Goal: Task Accomplishment & Management: Manage account settings

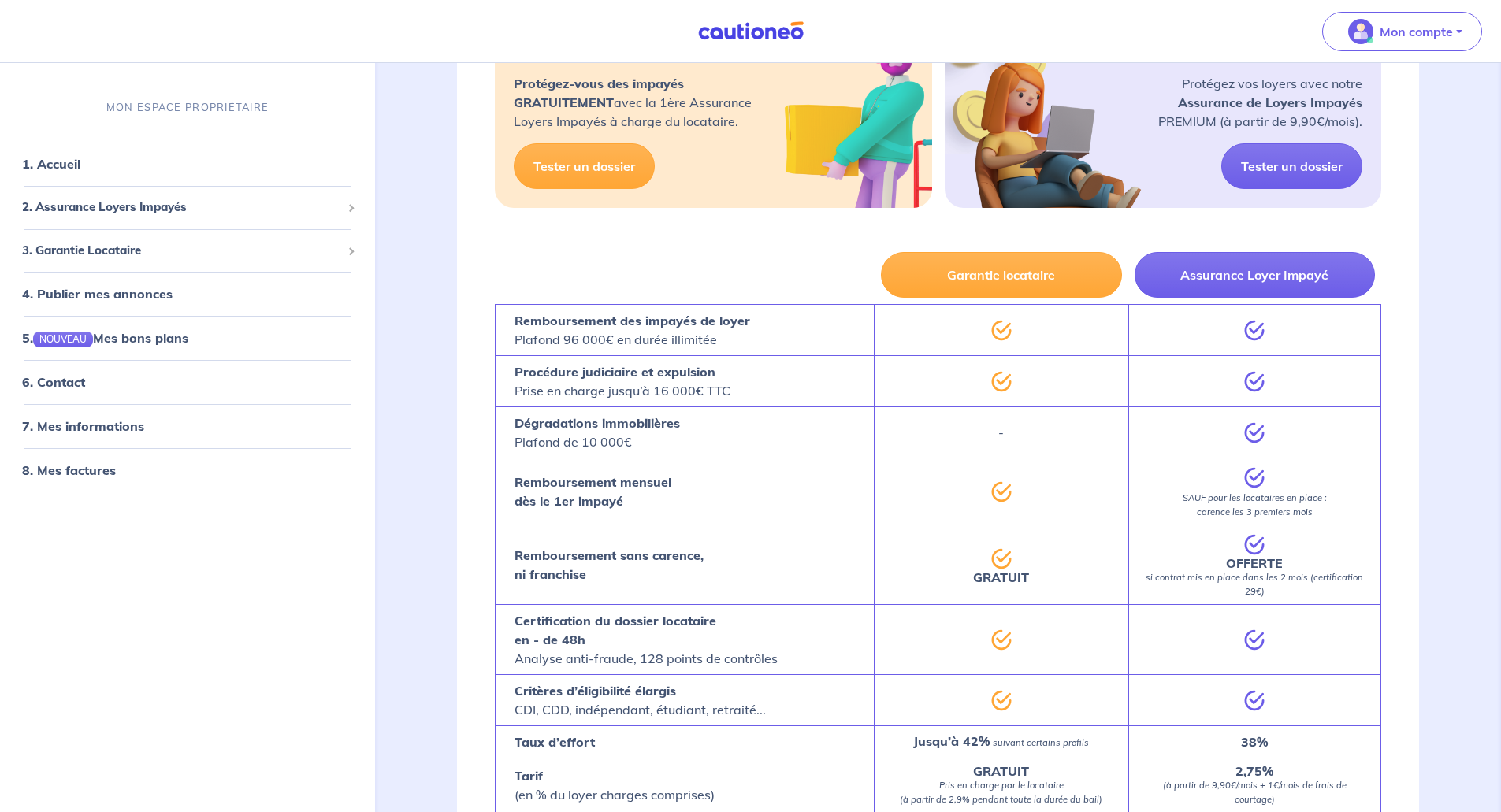
scroll to position [759, 0]
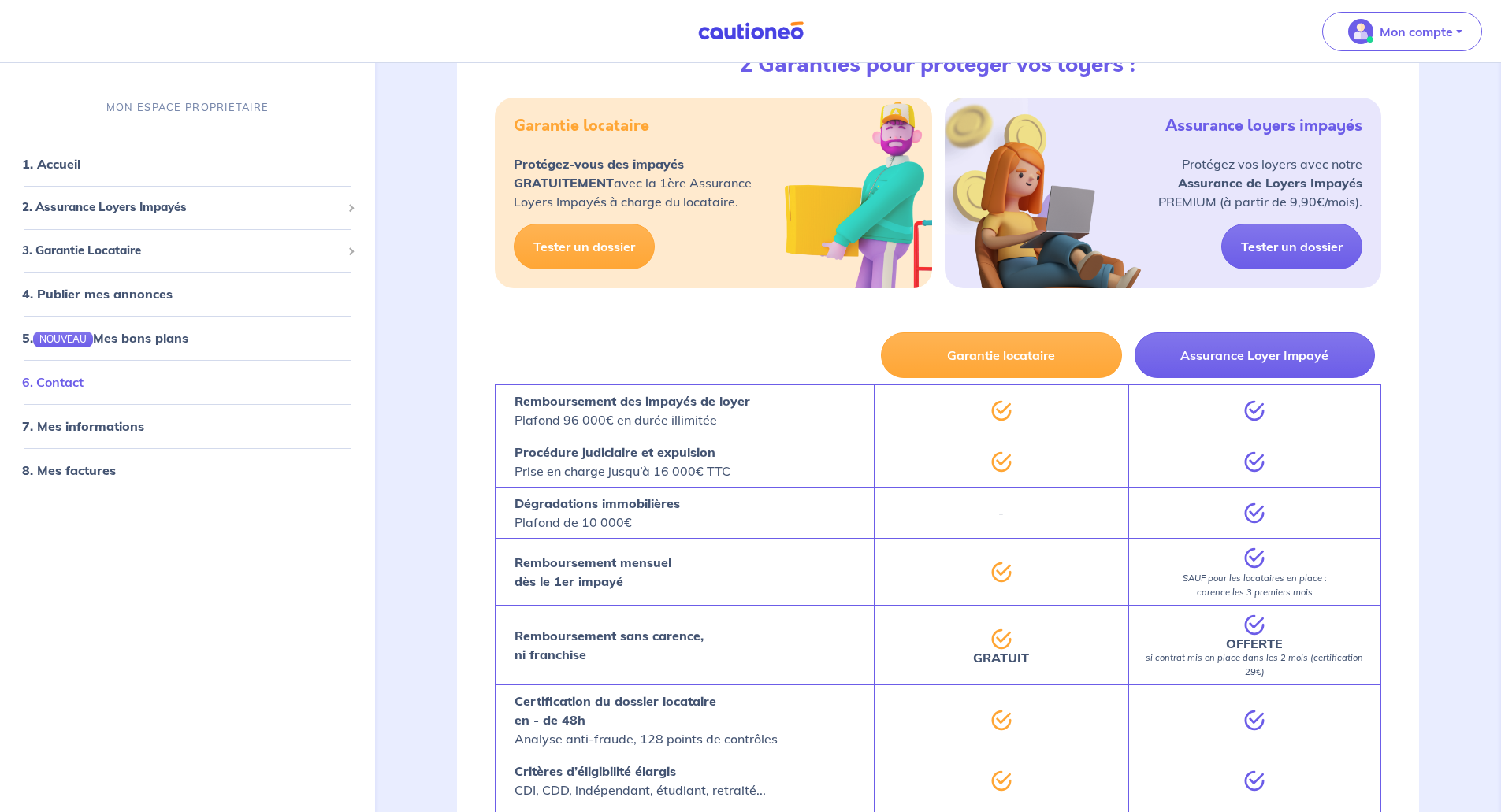
click at [70, 383] on link "6. Contact" at bounding box center [52, 382] width 62 height 16
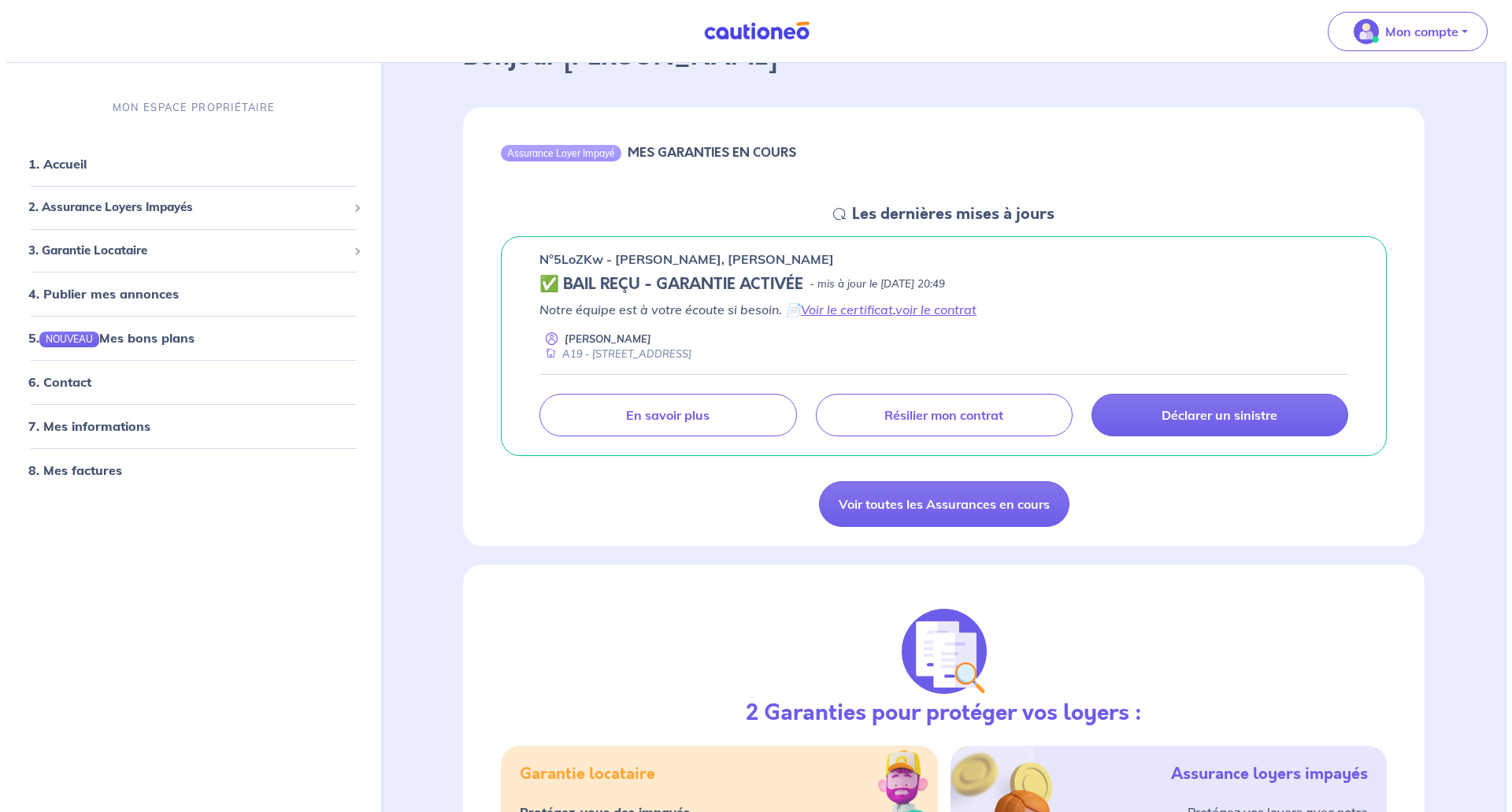
scroll to position [50, 0]
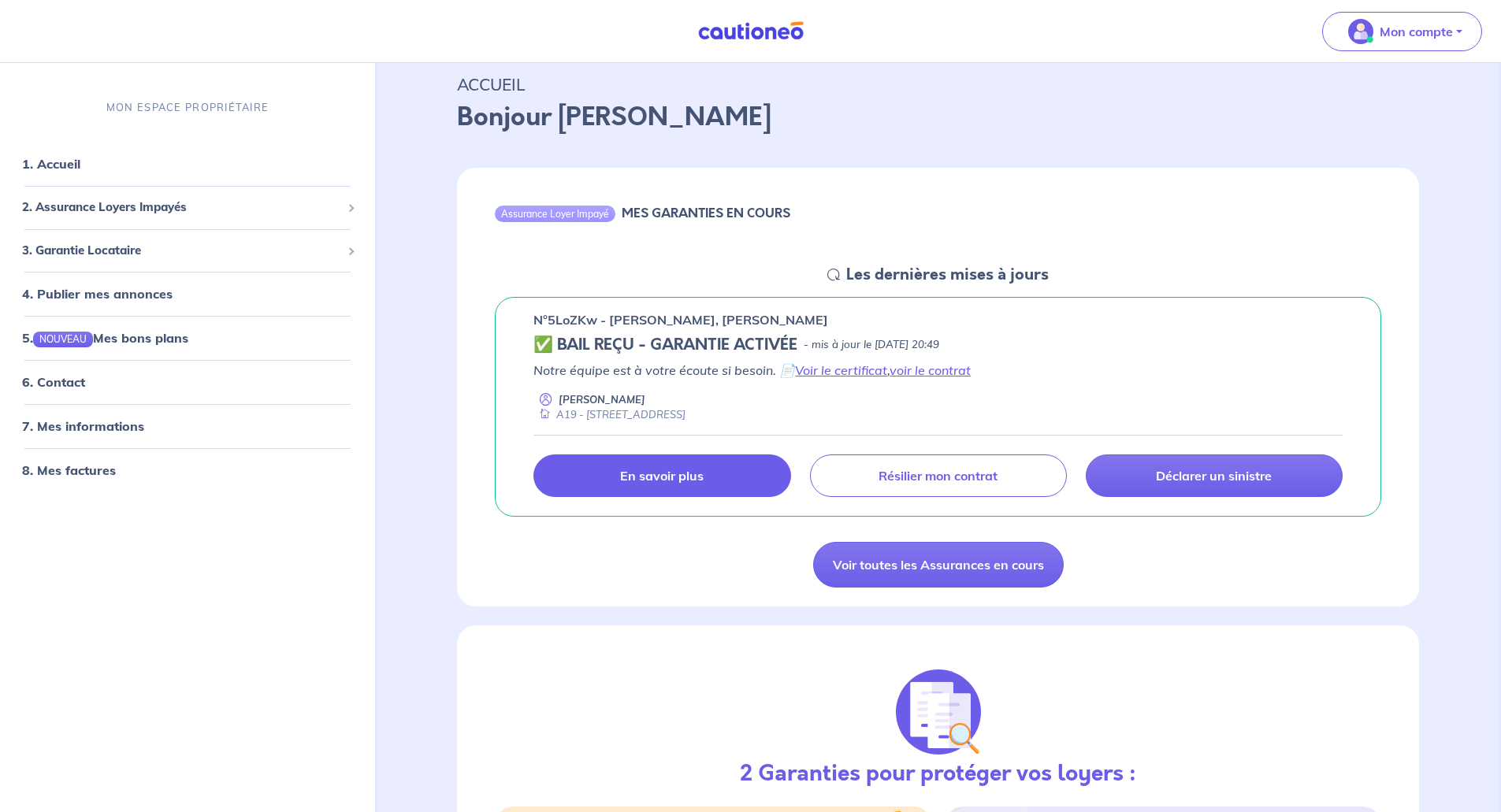
click at [683, 483] on p "En savoir plus" at bounding box center [662, 476] width 84 height 16
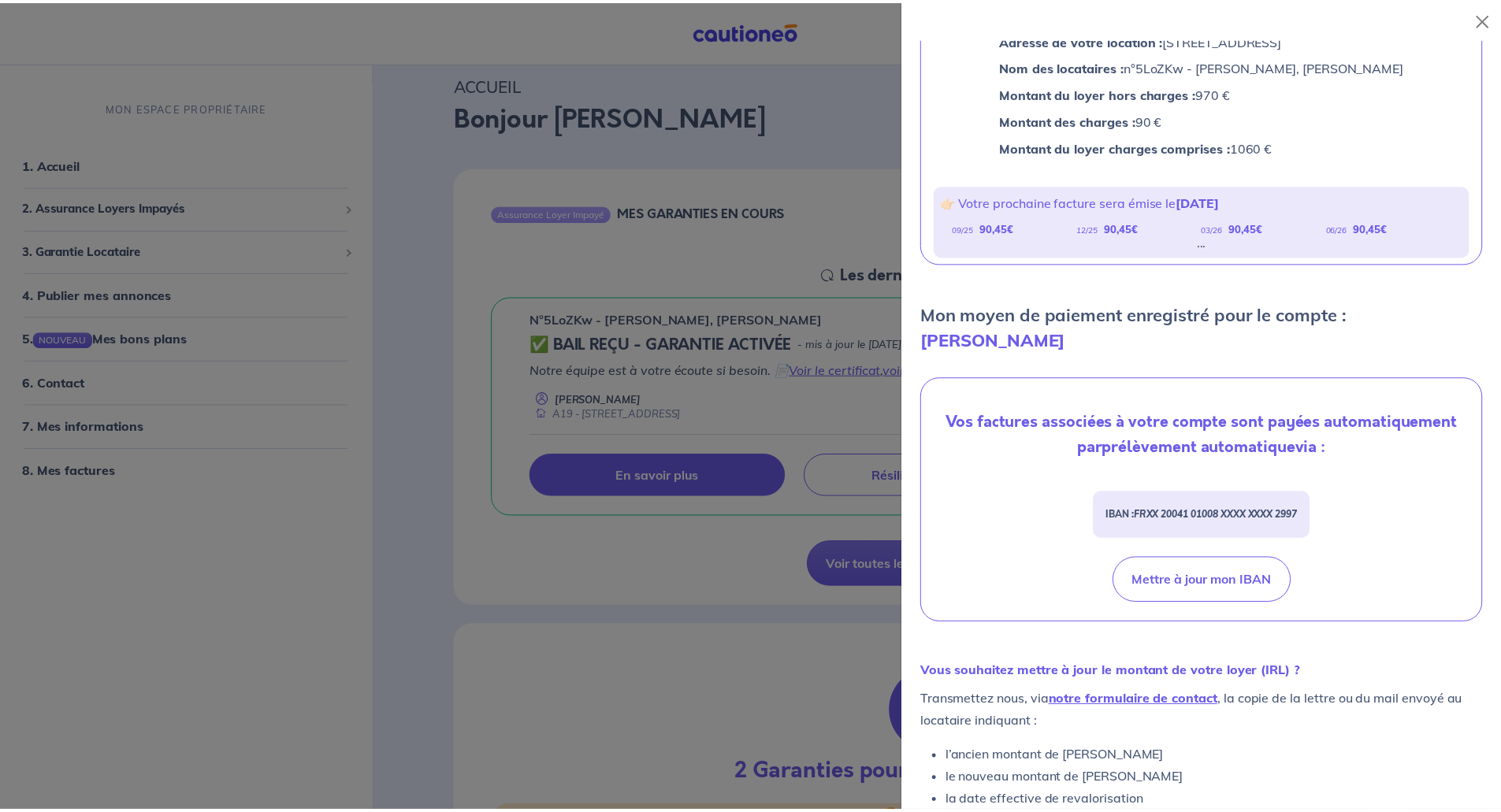
scroll to position [264, 0]
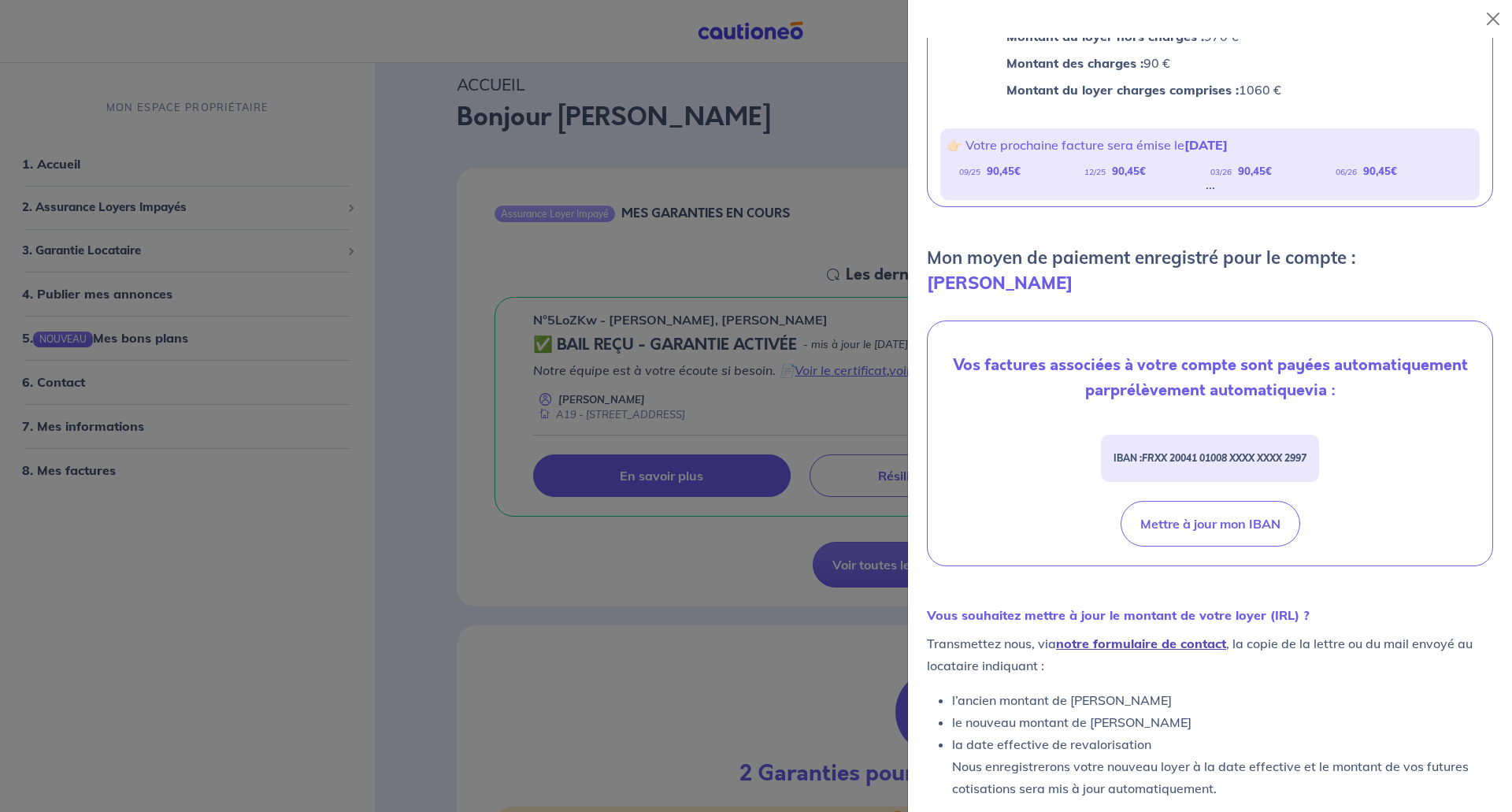
click at [1185, 635] on link "notre formulaire de contact" at bounding box center [1140, 643] width 170 height 16
click at [634, 549] on div at bounding box center [756, 406] width 1512 height 812
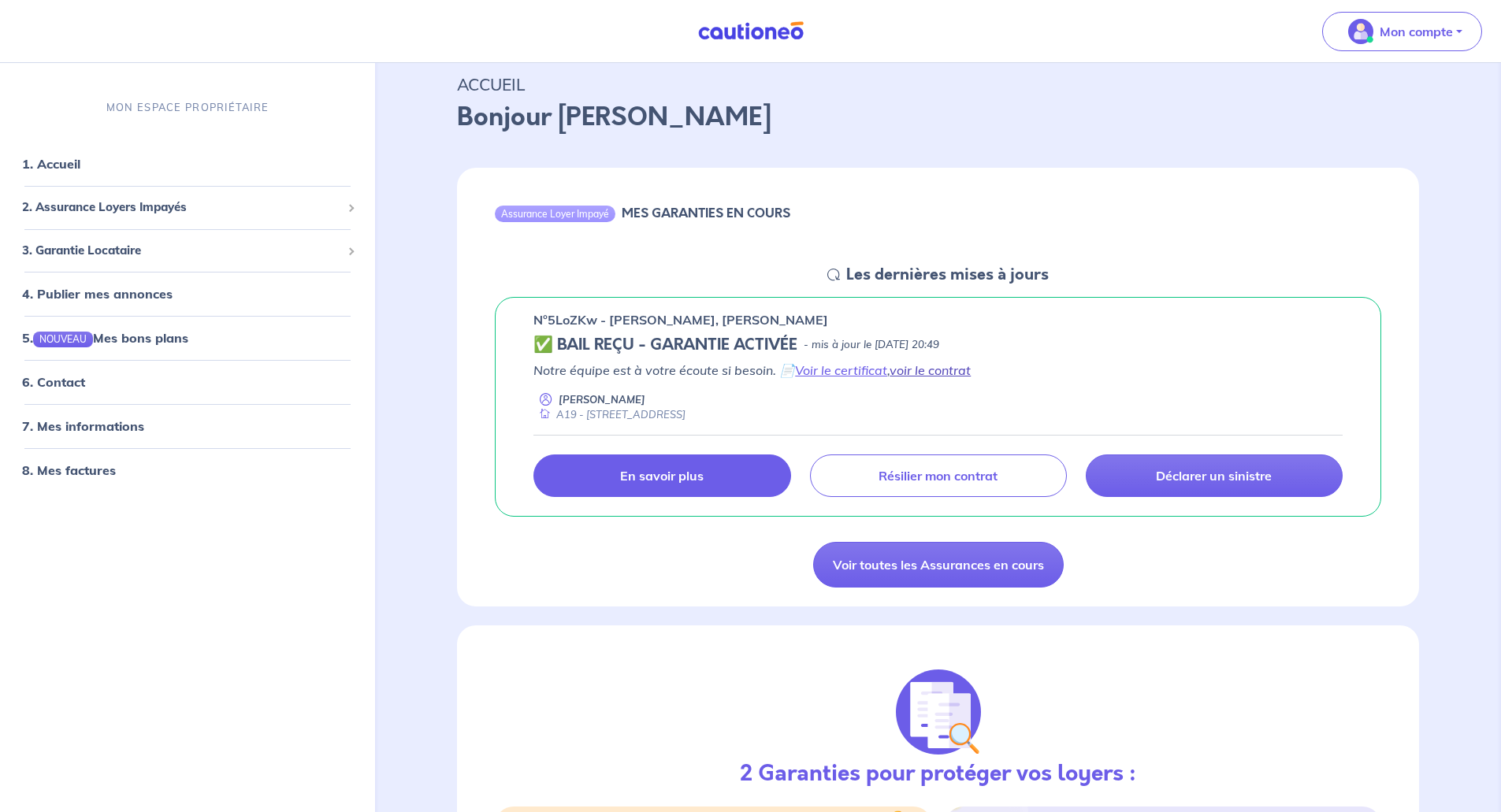
click at [936, 368] on link "voir le contrat" at bounding box center [931, 370] width 81 height 16
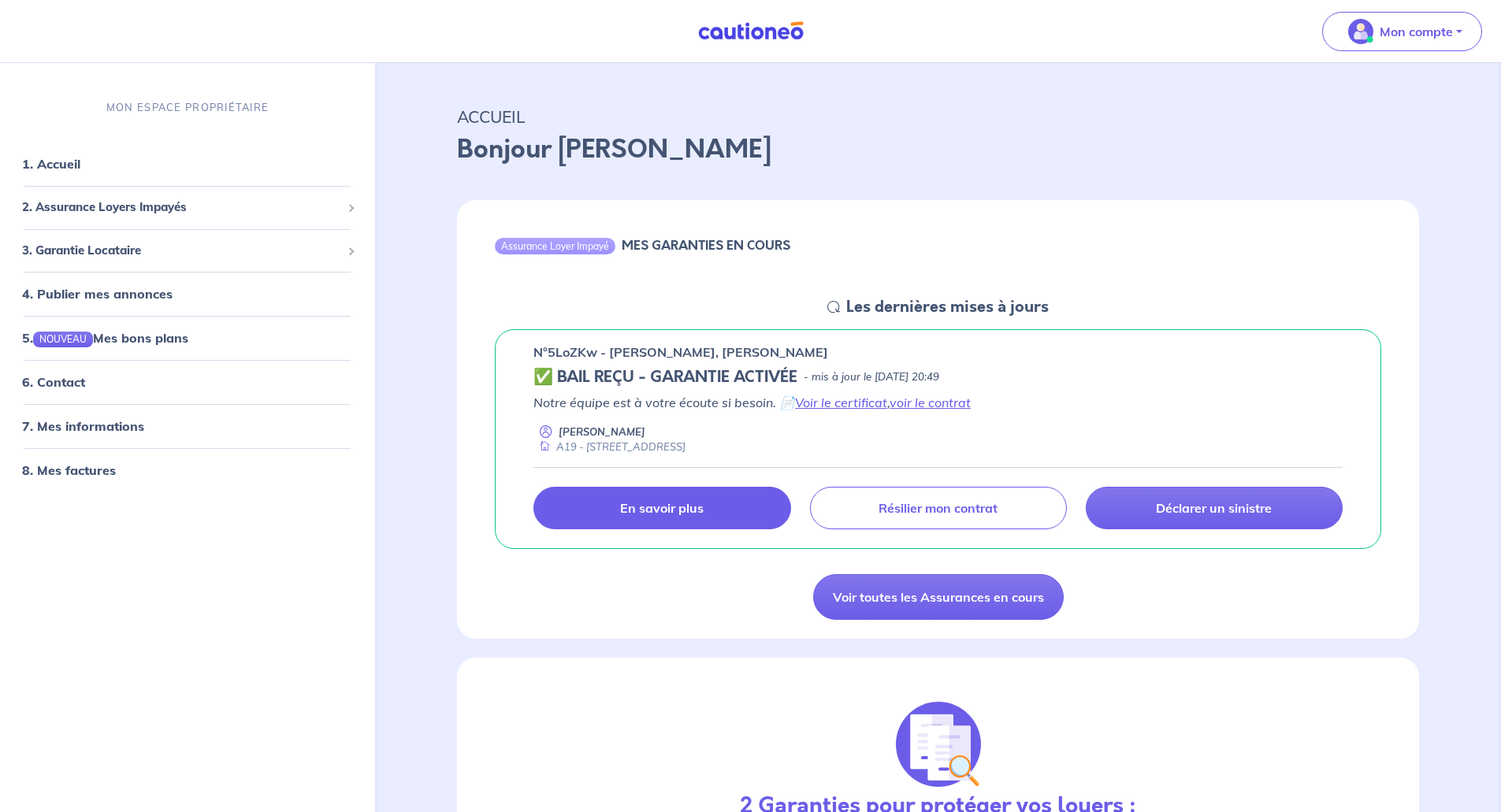
scroll to position [0, 0]
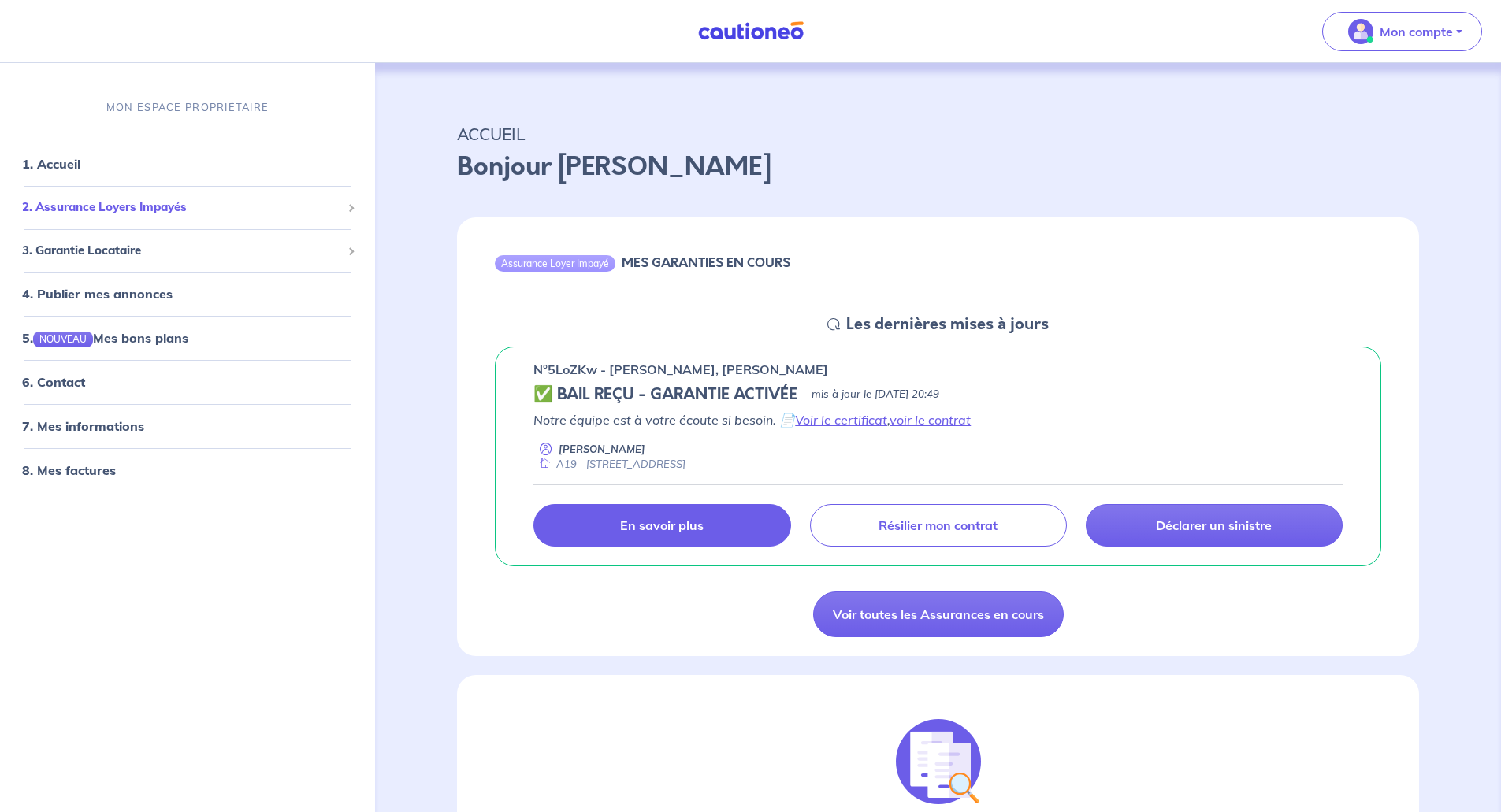
click at [317, 210] on span "2. Assurance Loyers Impayés" at bounding box center [182, 207] width 319 height 18
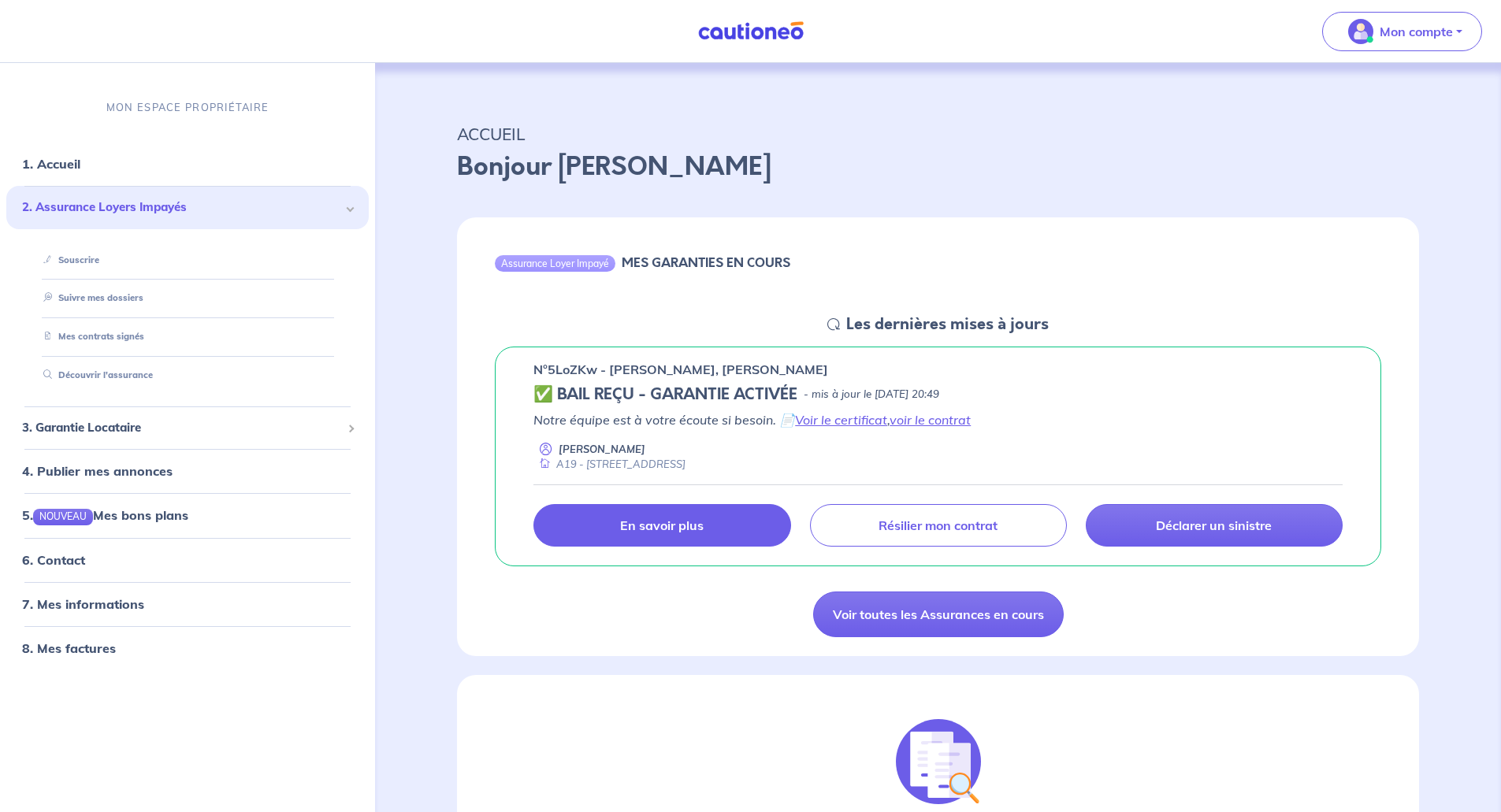
click at [1267, 157] on p "Bonjour [PERSON_NAME]" at bounding box center [938, 166] width 962 height 38
click at [997, 612] on link "Voir toutes les Assurances en cours" at bounding box center [938, 614] width 251 height 46
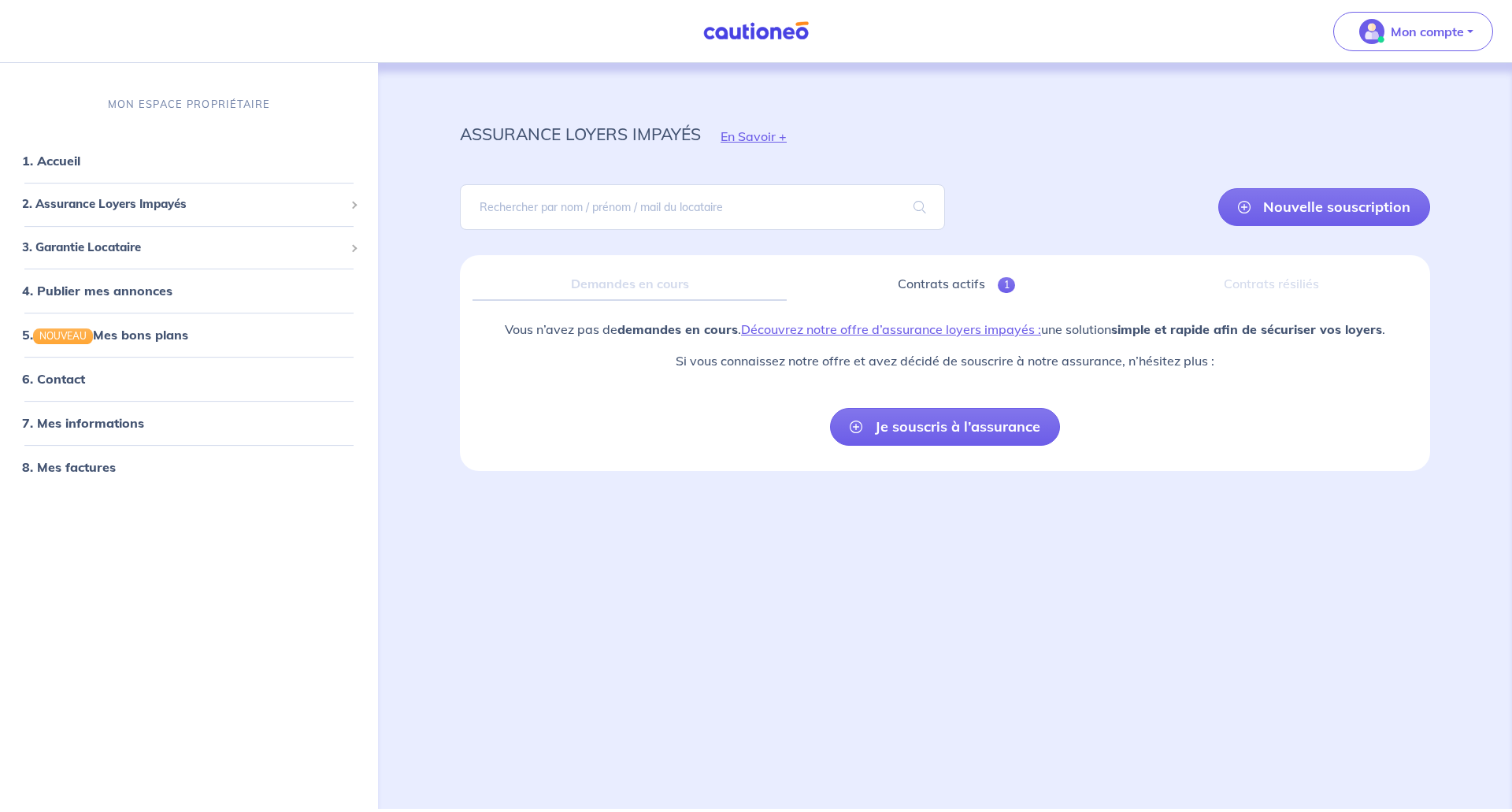
click at [645, 285] on div "Demandes en cours" at bounding box center [629, 284] width 314 height 33
click at [941, 287] on link "Contrats actifs 1" at bounding box center [956, 284] width 314 height 33
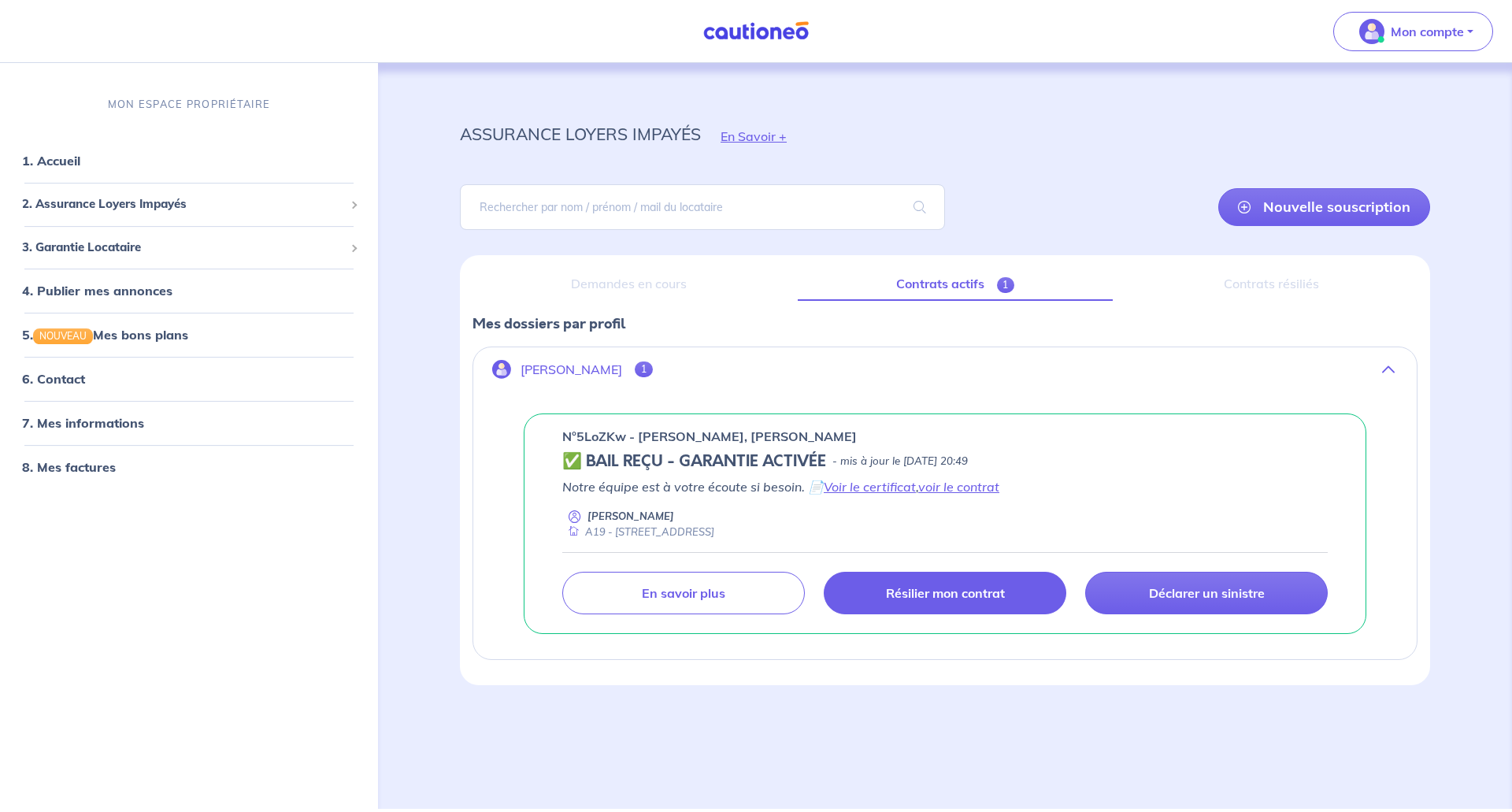
click at [963, 596] on p "Résilier mon contrat" at bounding box center [945, 593] width 119 height 16
